Goal: Information Seeking & Learning: Understand process/instructions

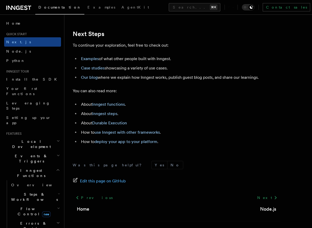
scroll to position [3246, 0]
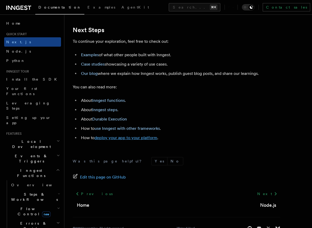
click at [139, 140] on link "deploy your app to your platform" at bounding box center [125, 138] width 63 height 5
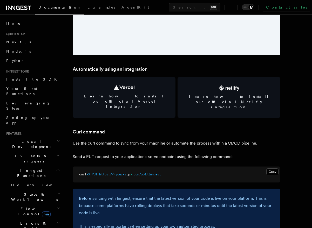
scroll to position [679, 0]
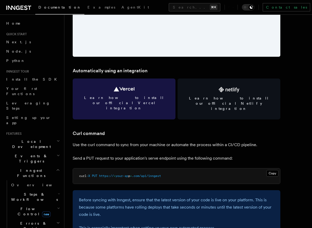
click at [138, 95] on link "Learn how to install our official Vercel integration" at bounding box center [124, 99] width 103 height 41
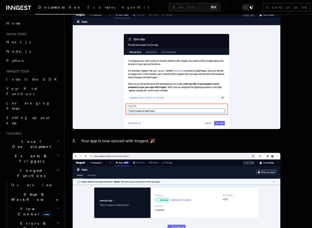
scroll to position [462, 0]
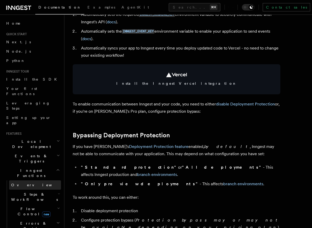
scroll to position [272, 0]
